Goal: Transaction & Acquisition: Purchase product/service

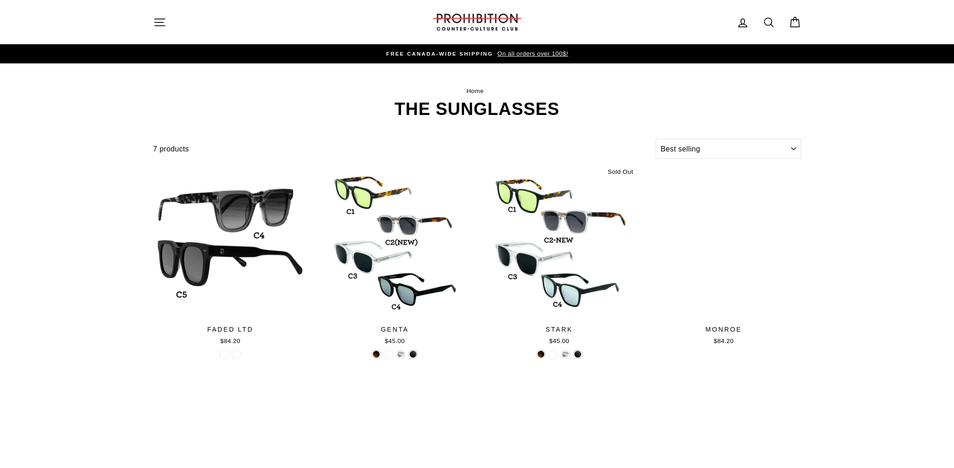
select select "best-selling"
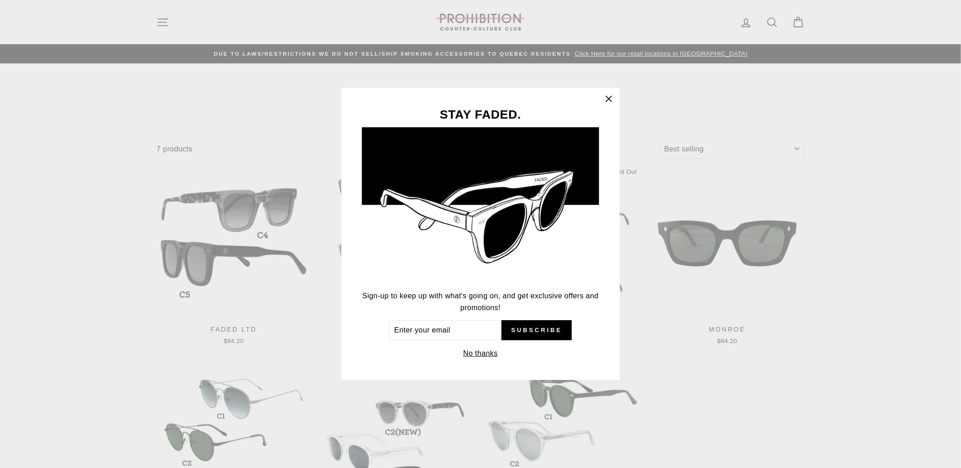
click at [485, 356] on button "No thanks" at bounding box center [480, 353] width 40 height 13
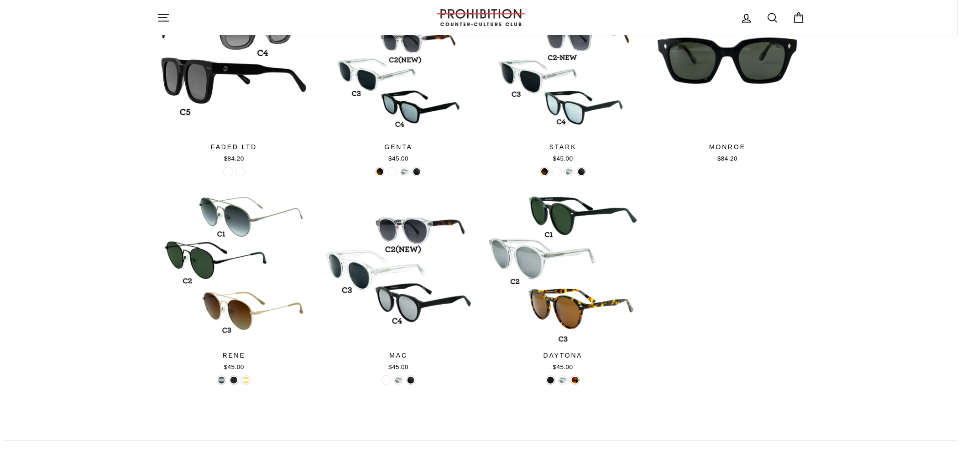
scroll to position [46, 0]
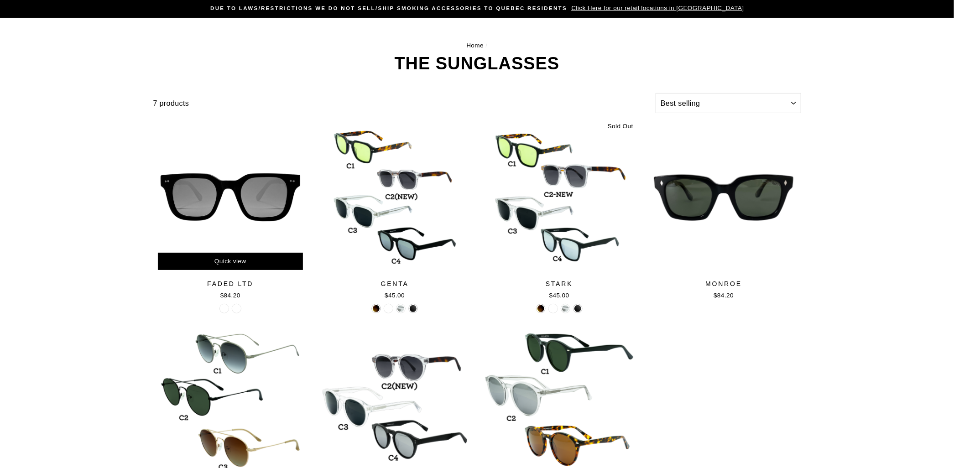
click at [230, 259] on span "Quick view" at bounding box center [231, 261] width 32 height 7
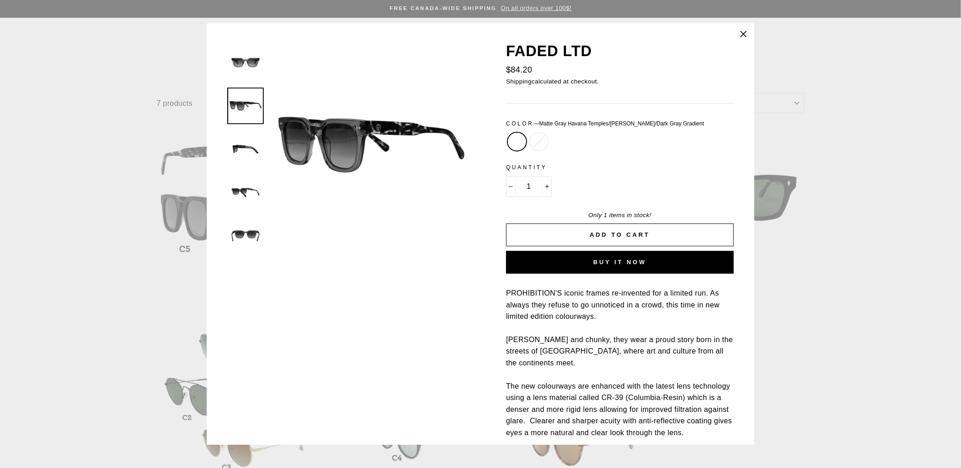
click at [536, 138] on label "Matte Black/Gray Gradient" at bounding box center [539, 142] width 18 height 18
click at [528, 133] on input "Matte Black/Gray Gradient" at bounding box center [528, 133] width 0 height 0
radio input "true"
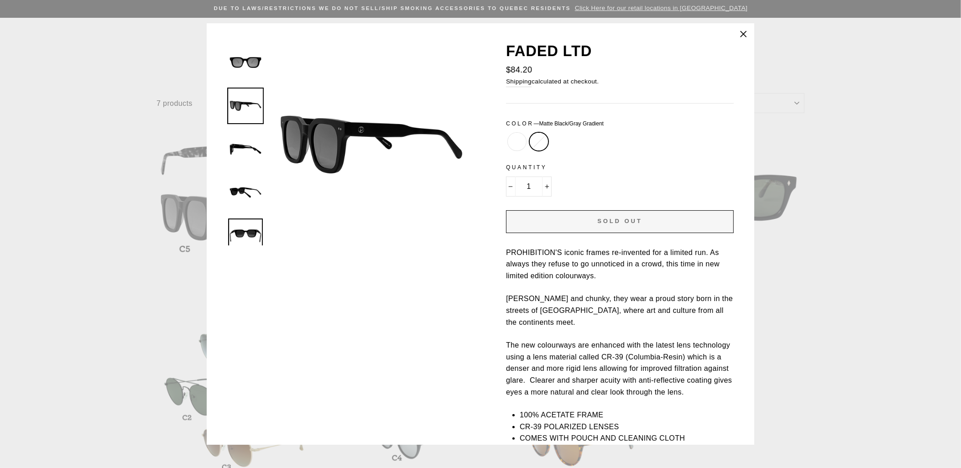
click at [249, 235] on div at bounding box center [245, 456] width 37 height 910
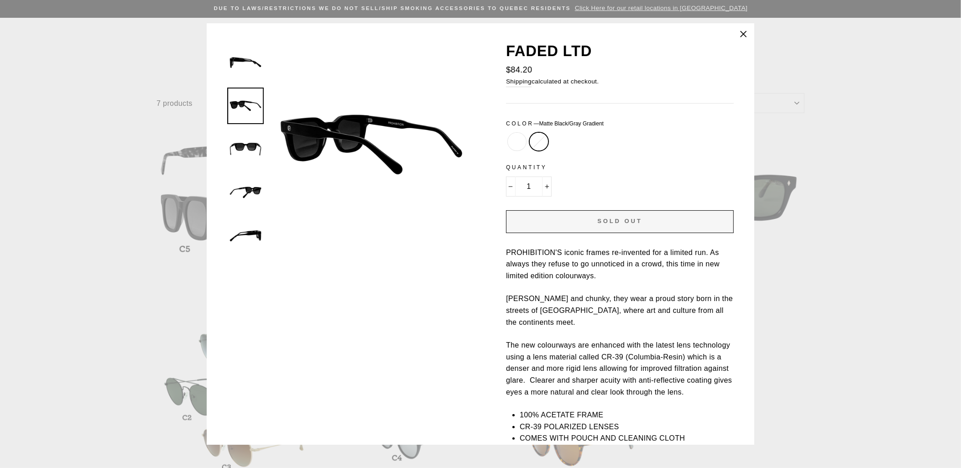
click at [241, 89] on img at bounding box center [245, 106] width 35 height 35
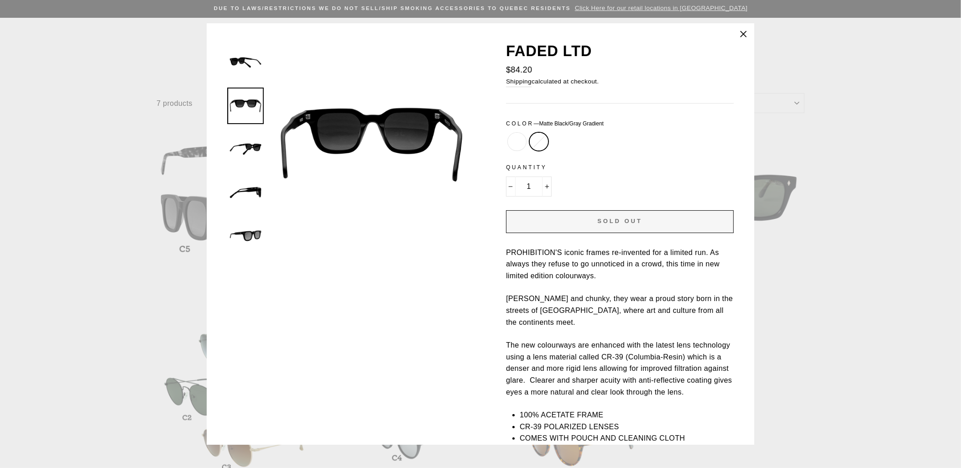
click at [241, 123] on img at bounding box center [245, 106] width 35 height 35
click at [244, 64] on img at bounding box center [245, 62] width 35 height 35
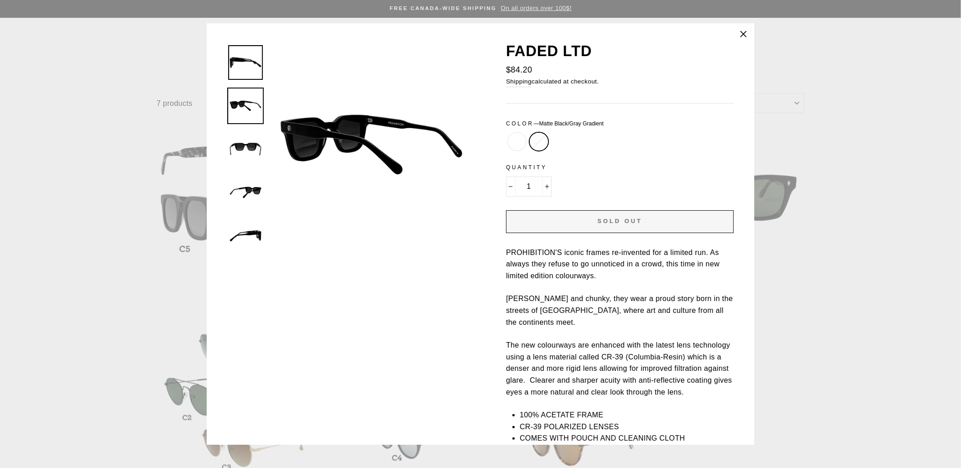
click at [244, 63] on div at bounding box center [245, 369] width 37 height 910
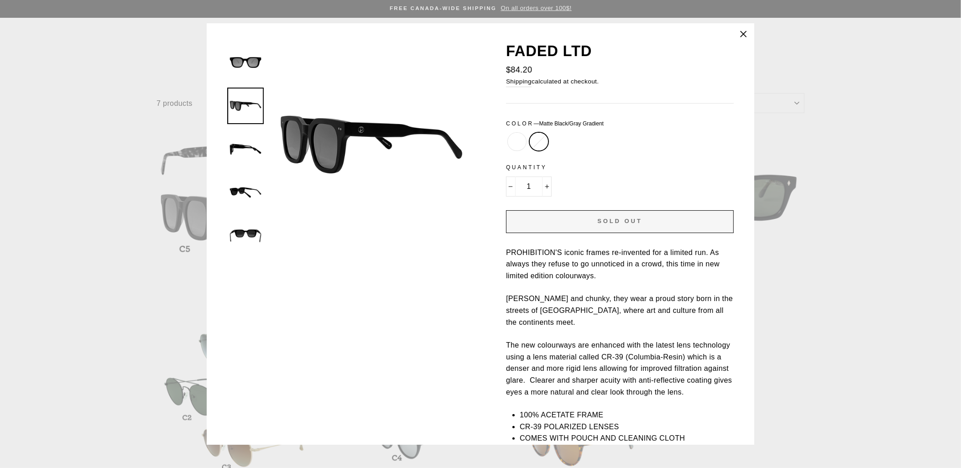
click at [244, 88] on div at bounding box center [245, 106] width 37 height 37
click at [244, 61] on img at bounding box center [245, 62] width 35 height 35
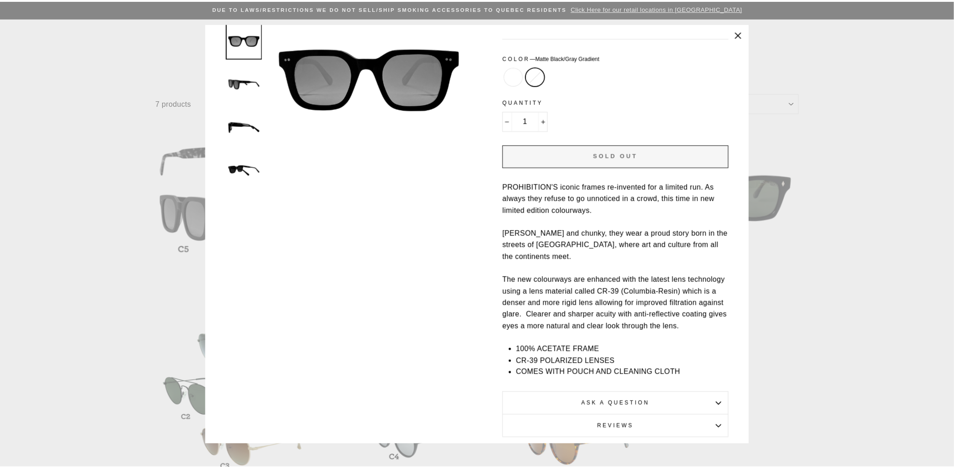
scroll to position [67, 0]
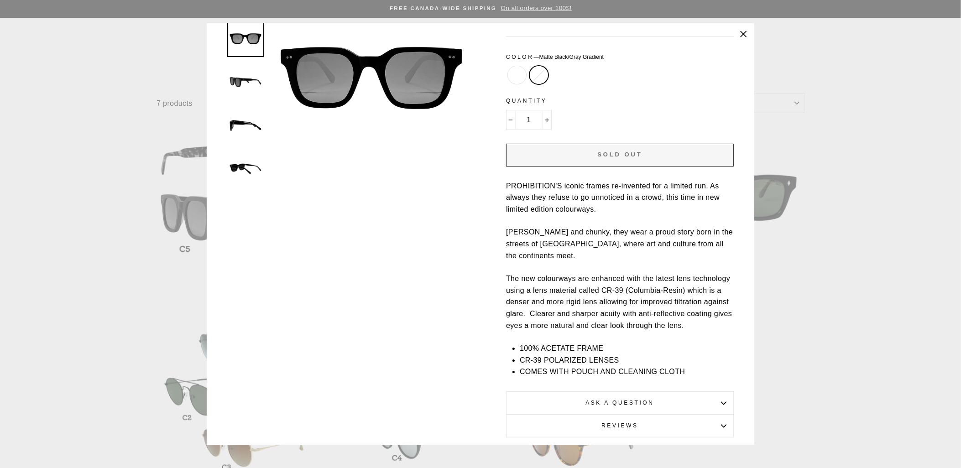
click at [742, 30] on icon "button" at bounding box center [743, 34] width 13 height 13
